Goal: Information Seeking & Learning: Find specific fact

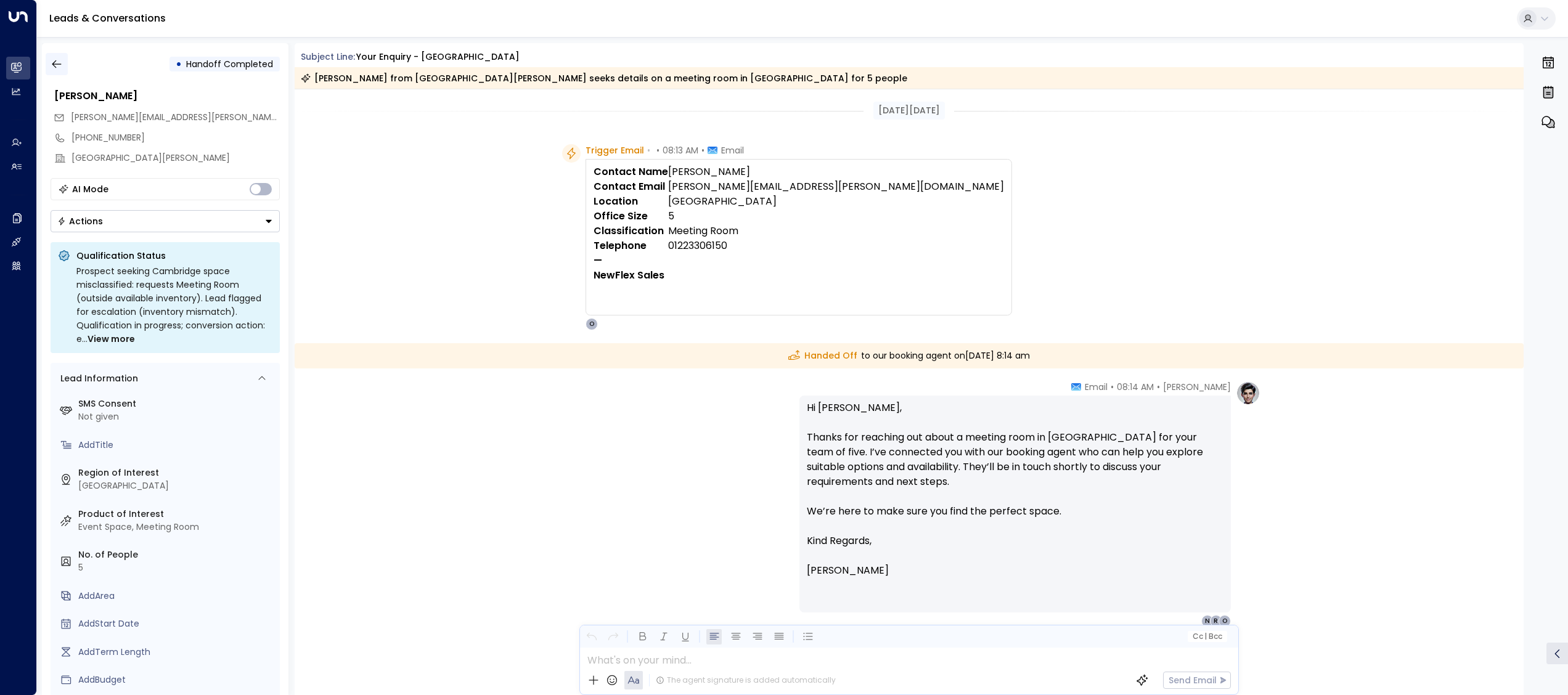
scroll to position [51, 0]
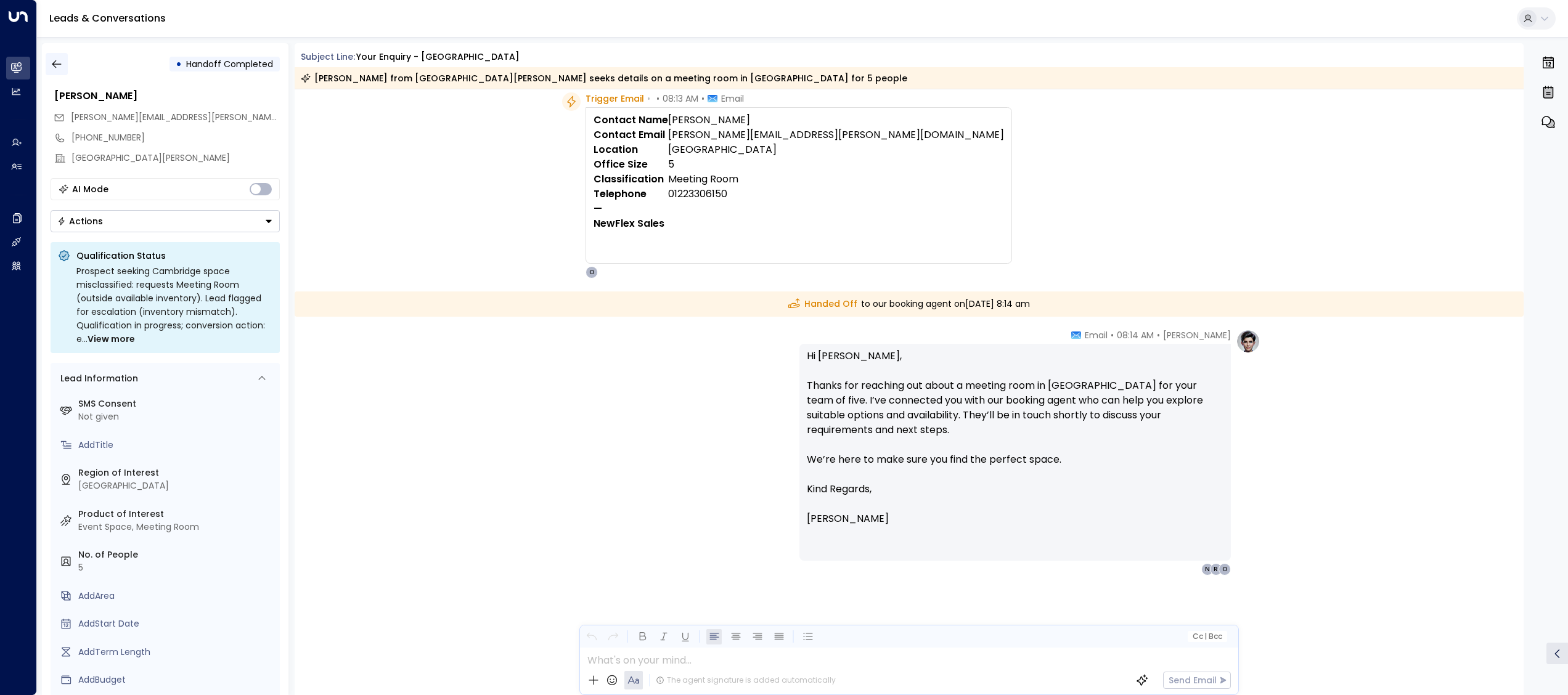
click at [61, 69] on icon "button" at bounding box center [56, 64] width 13 height 13
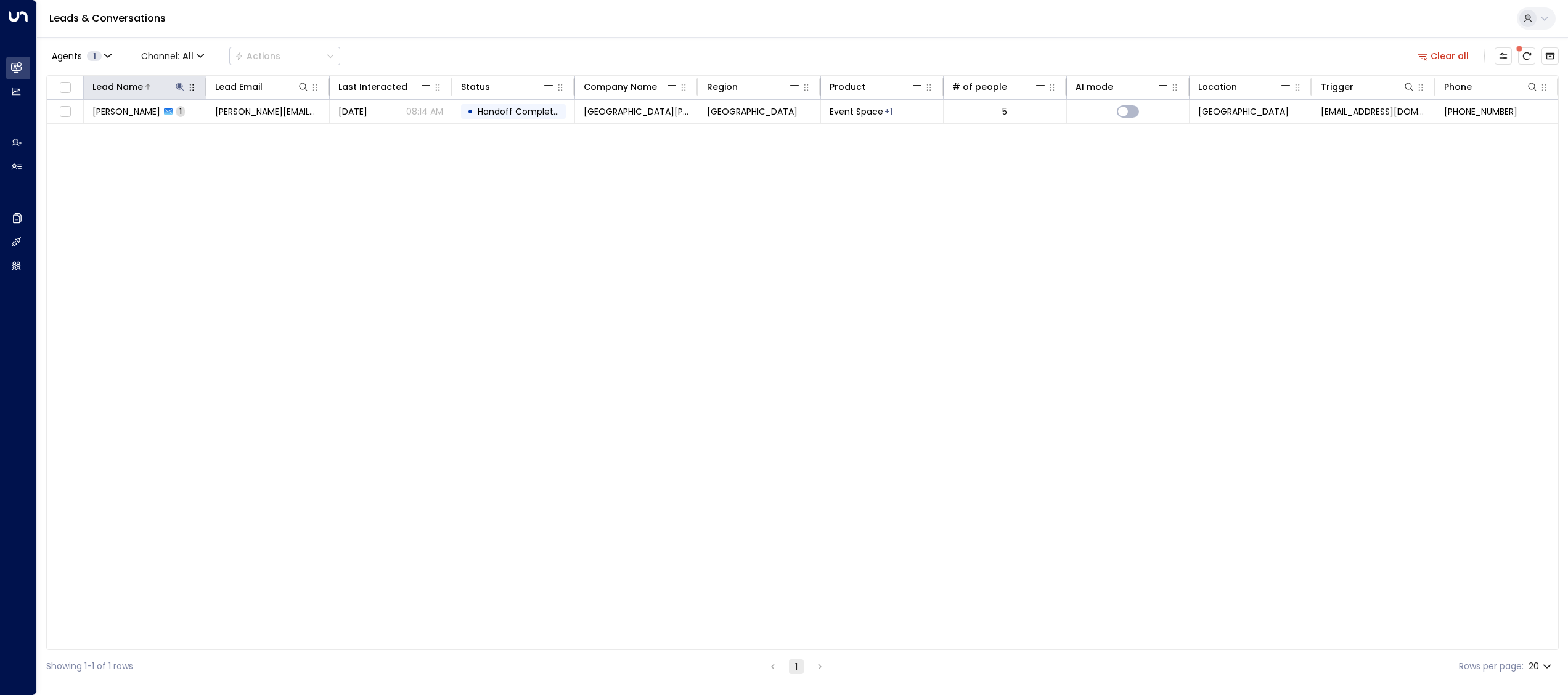
click at [178, 83] on icon at bounding box center [180, 87] width 10 height 10
click at [249, 136] on button "button" at bounding box center [257, 132] width 16 height 16
click at [253, 136] on input "text" at bounding box center [180, 131] width 170 height 23
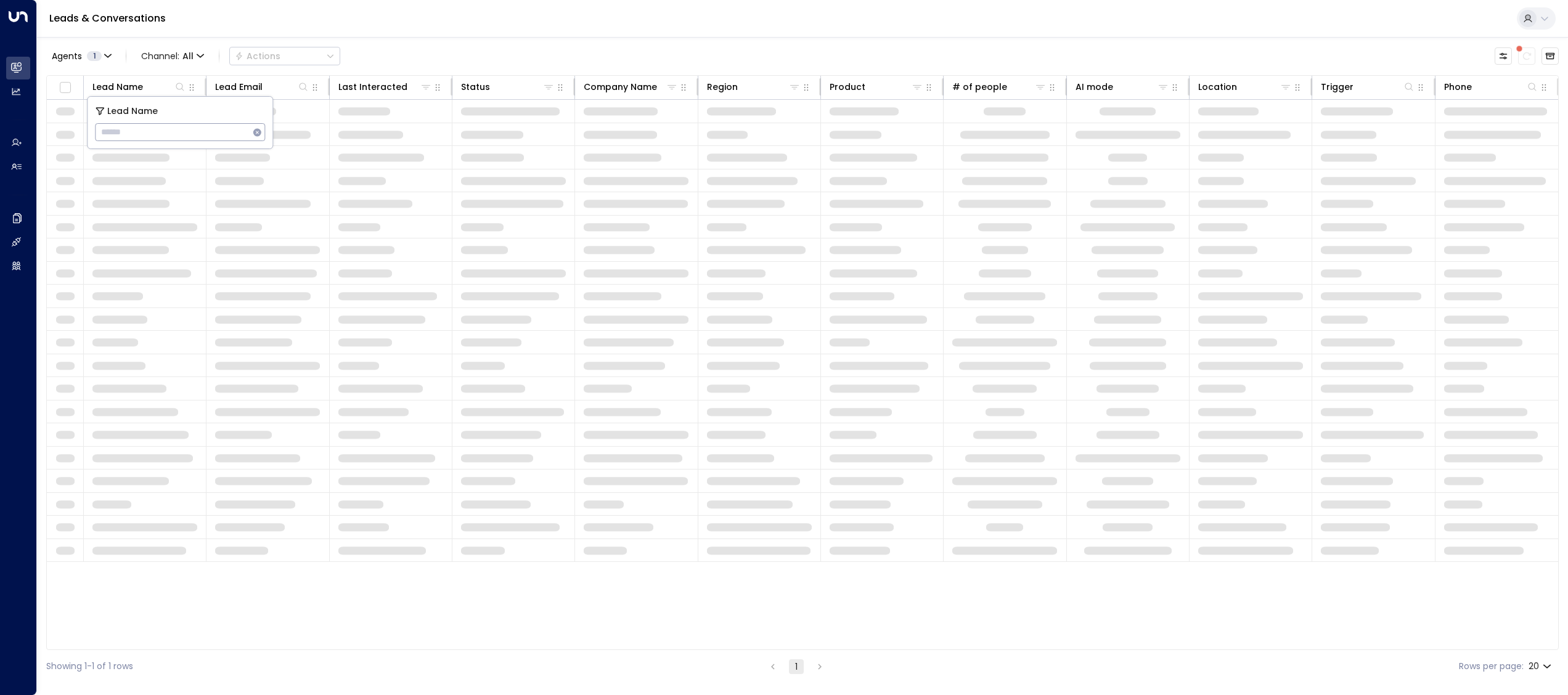
type input "**********"
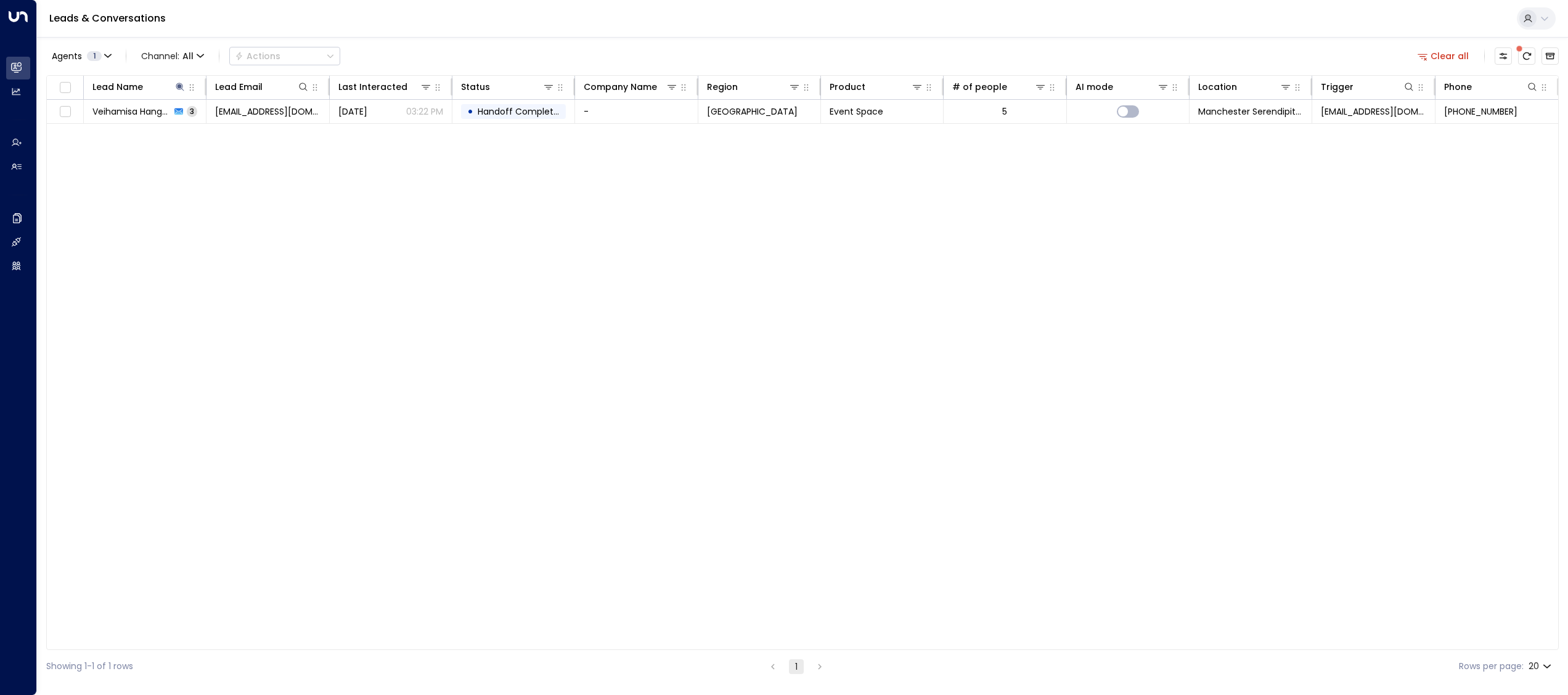
click at [548, 318] on div "Lead Name Lead Email Last Interacted Status Company Name Region Product # of pe…" at bounding box center [803, 362] width 1512 height 575
click at [393, 105] on div "[DATE] 03:22 PM" at bounding box center [391, 111] width 104 height 13
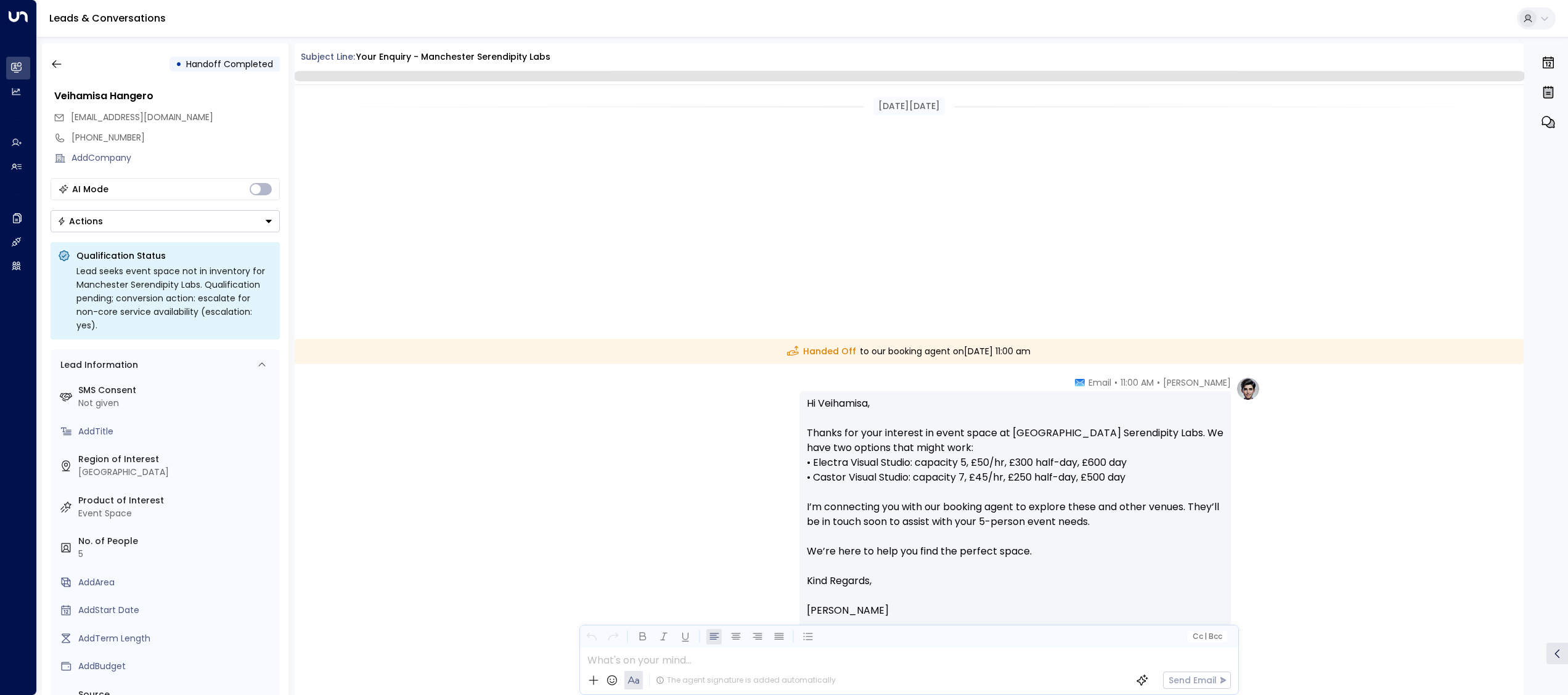
scroll to position [408, 0]
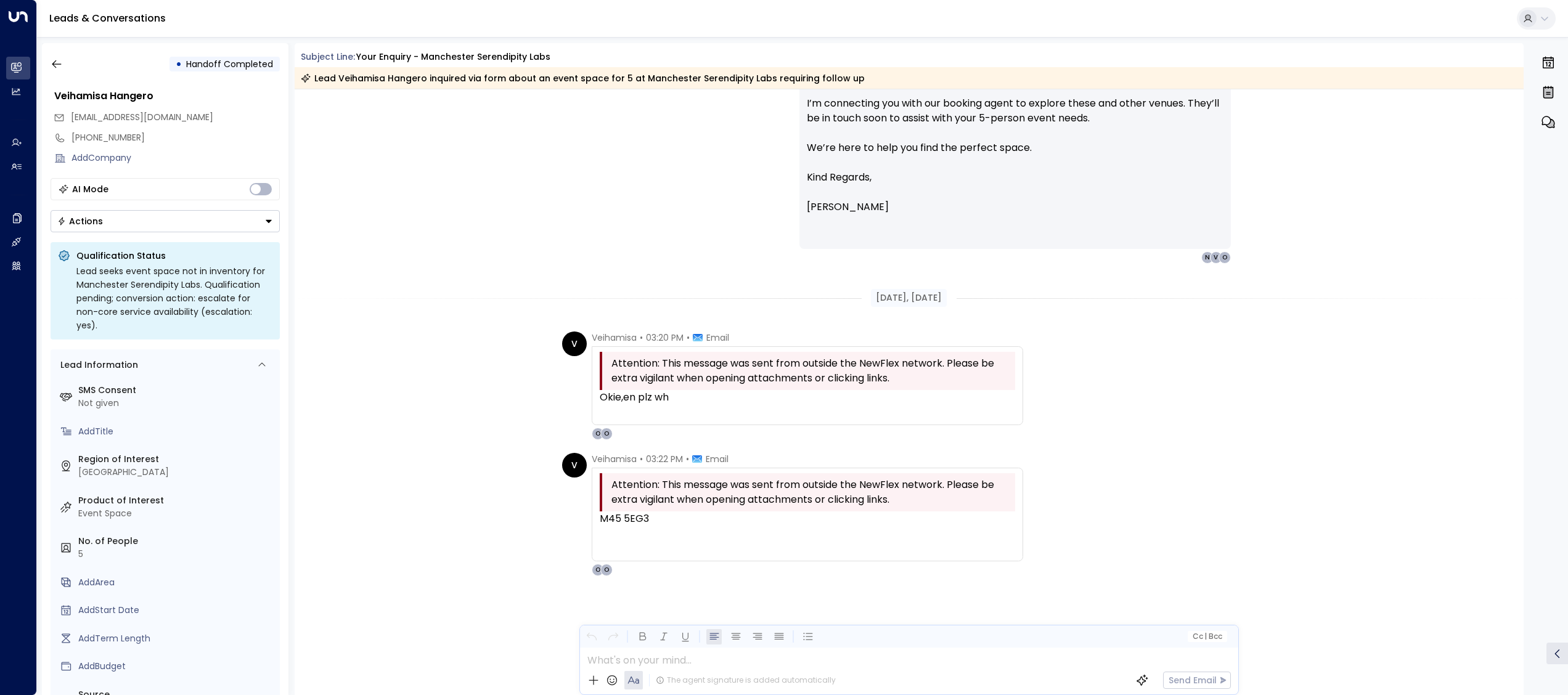
click at [1404, 402] on div "V Veihamisa • 03:20 PM • Email Attention: This message was sent from outside th…" at bounding box center [909, 386] width 1229 height 109
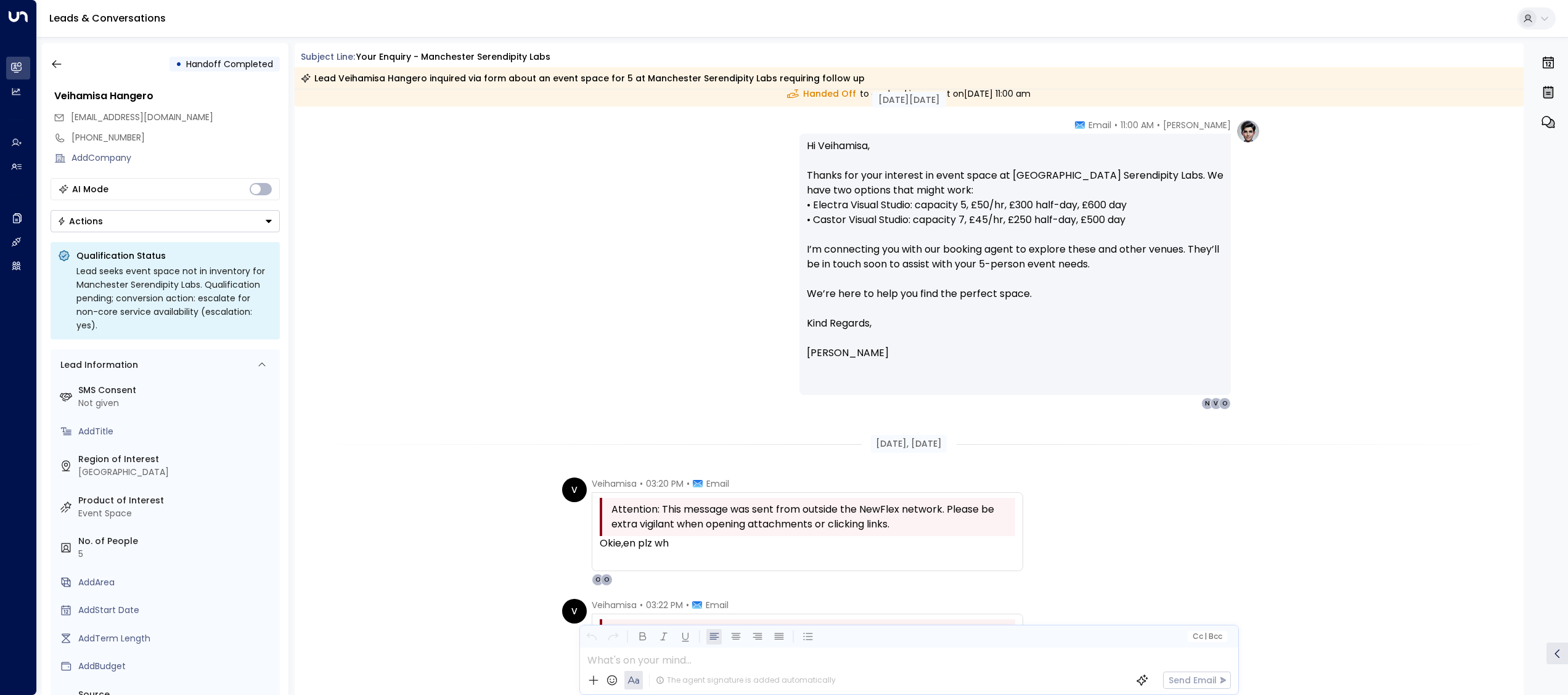
scroll to position [216, 0]
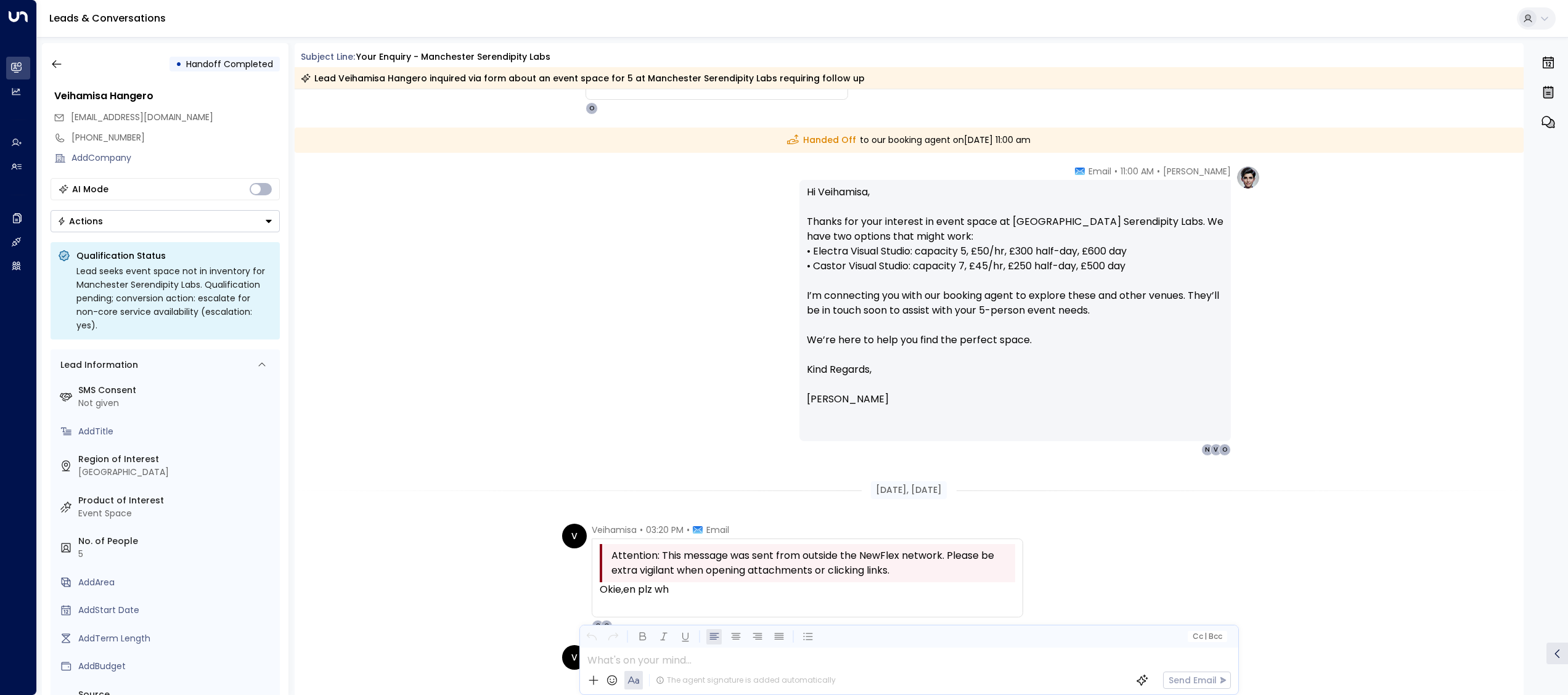
click at [787, 136] on icon at bounding box center [792, 140] width 13 height 13
click at [748, 211] on div "[PERSON_NAME] • 11:00 AM • Email Hi [PERSON_NAME], Thanks for your interest in …" at bounding box center [909, 310] width 702 height 291
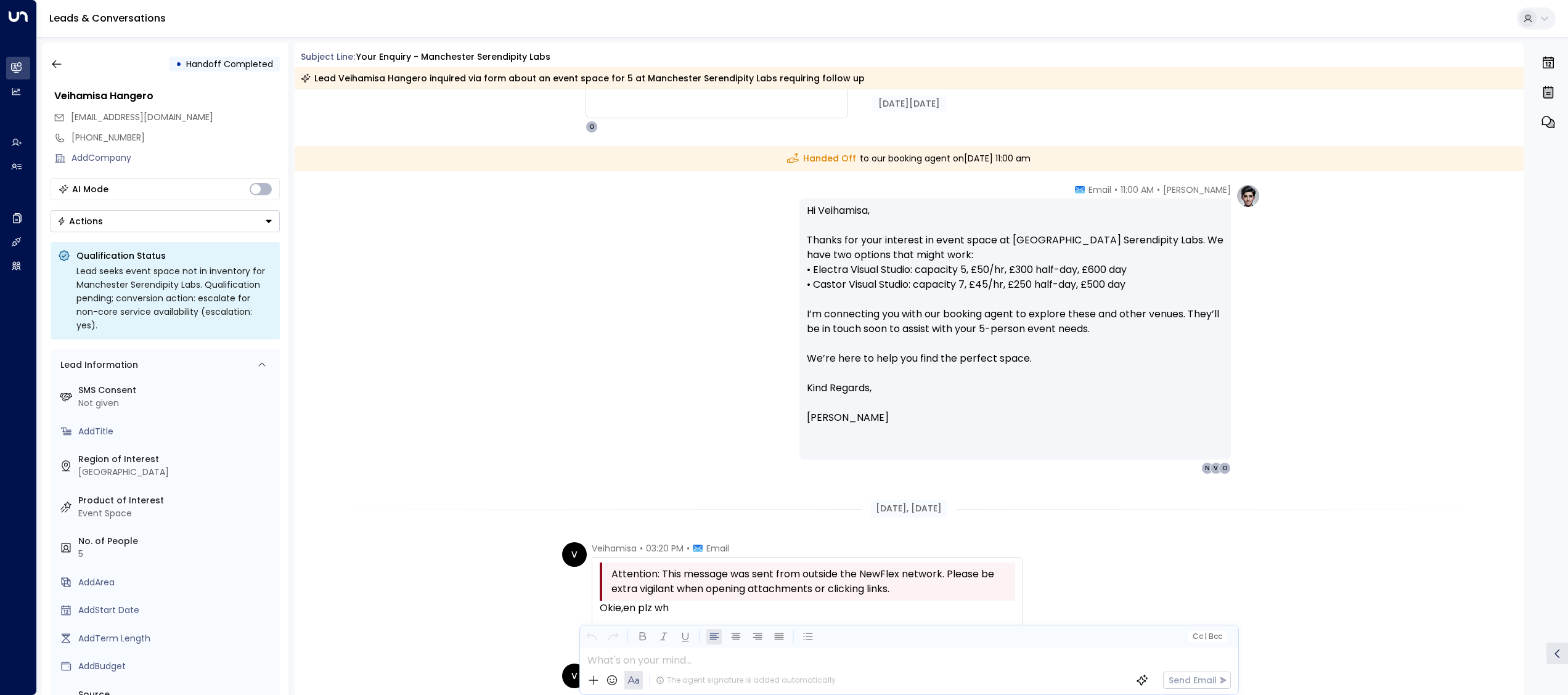
scroll to position [203, 0]
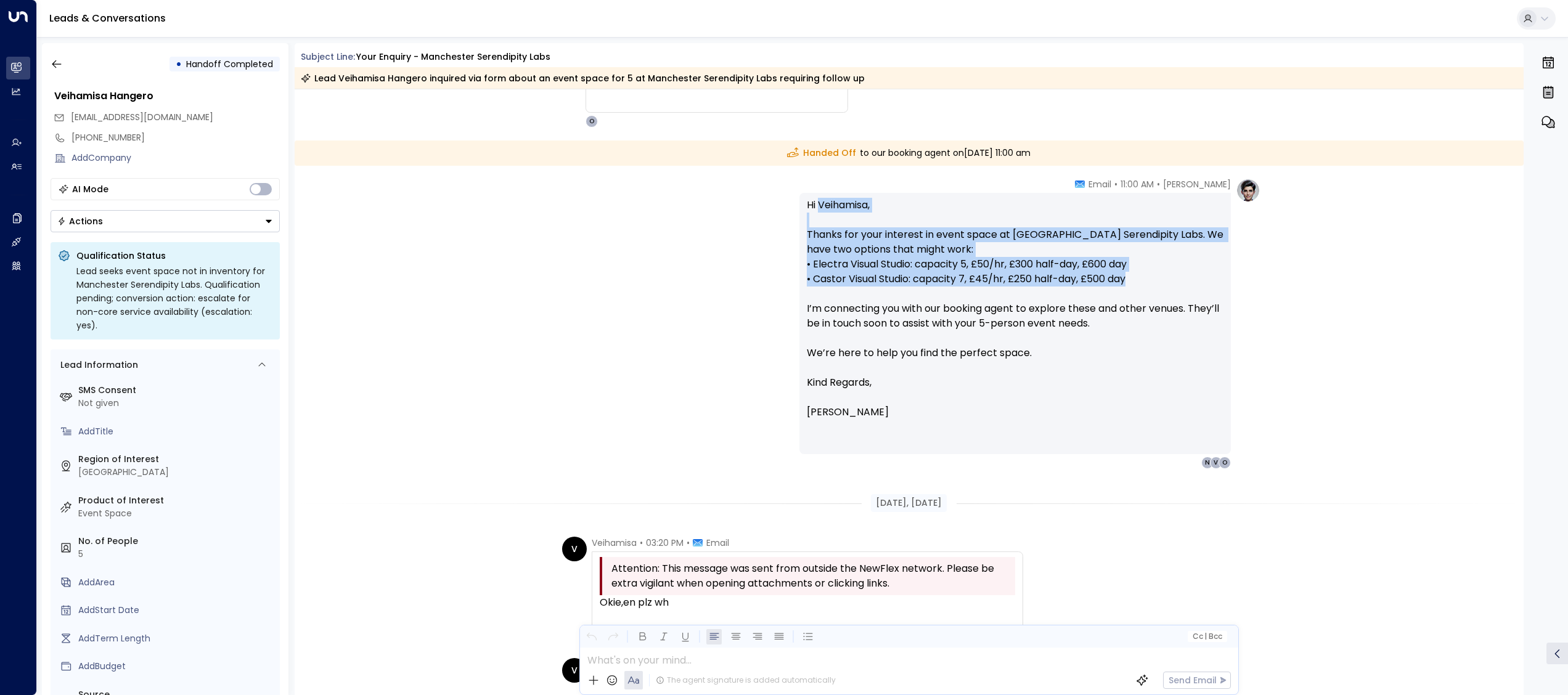
drag, startPoint x: 819, startPoint y: 200, endPoint x: 1160, endPoint y: 281, distance: 350.5
click at [1160, 281] on p "Hi [PERSON_NAME], Thanks for your interest in event space at [GEOGRAPHIC_DATA] …" at bounding box center [1015, 286] width 417 height 178
copy p "Veihamisa, Thanks for your interest in event space at [GEOGRAPHIC_DATA]. We hav…"
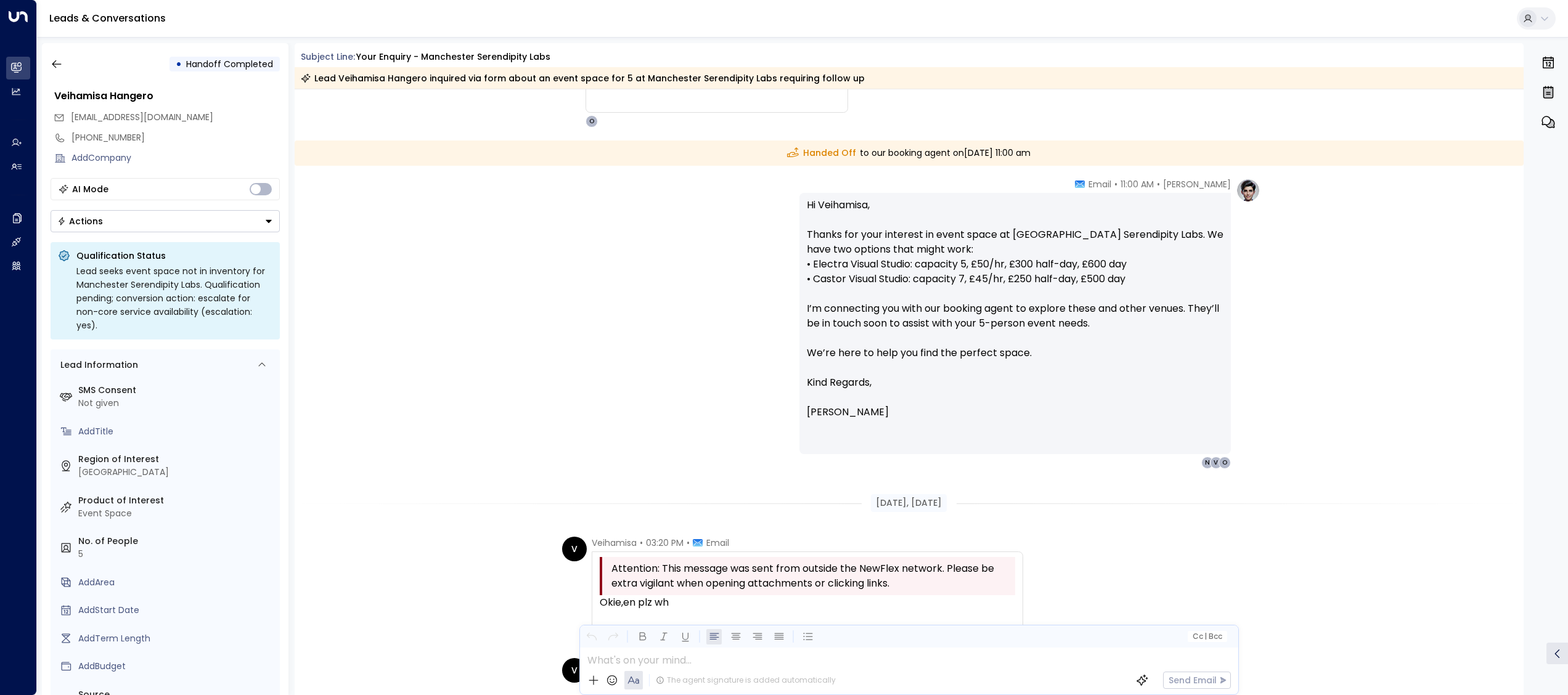
click at [563, 307] on div "[PERSON_NAME] • 11:00 AM • Email Hi [PERSON_NAME], Thanks for your interest in …" at bounding box center [909, 323] width 702 height 291
